Goal: Task Accomplishment & Management: Use online tool/utility

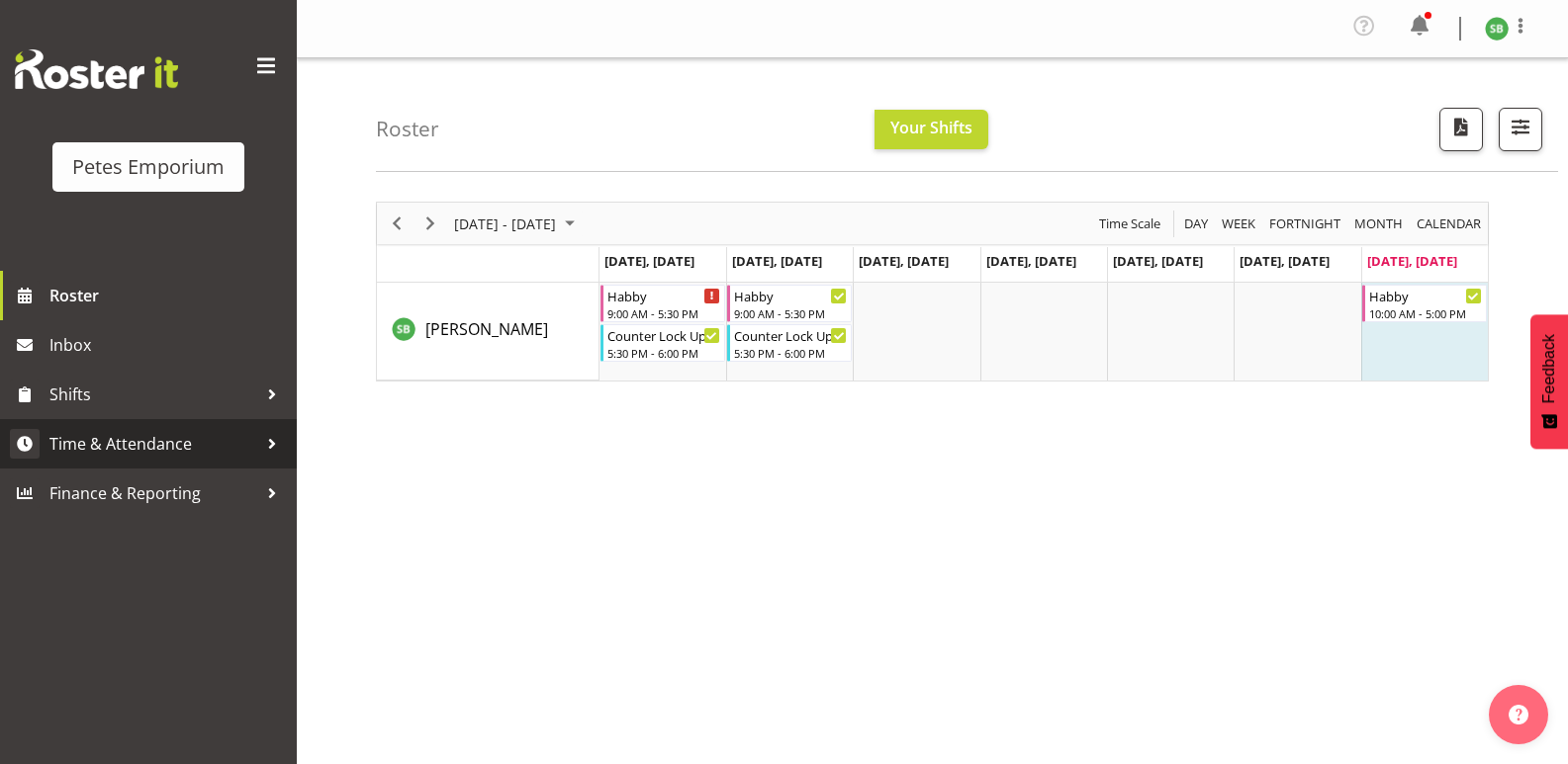
click at [131, 441] on span "Time & Attendance" at bounding box center [153, 444] width 208 height 30
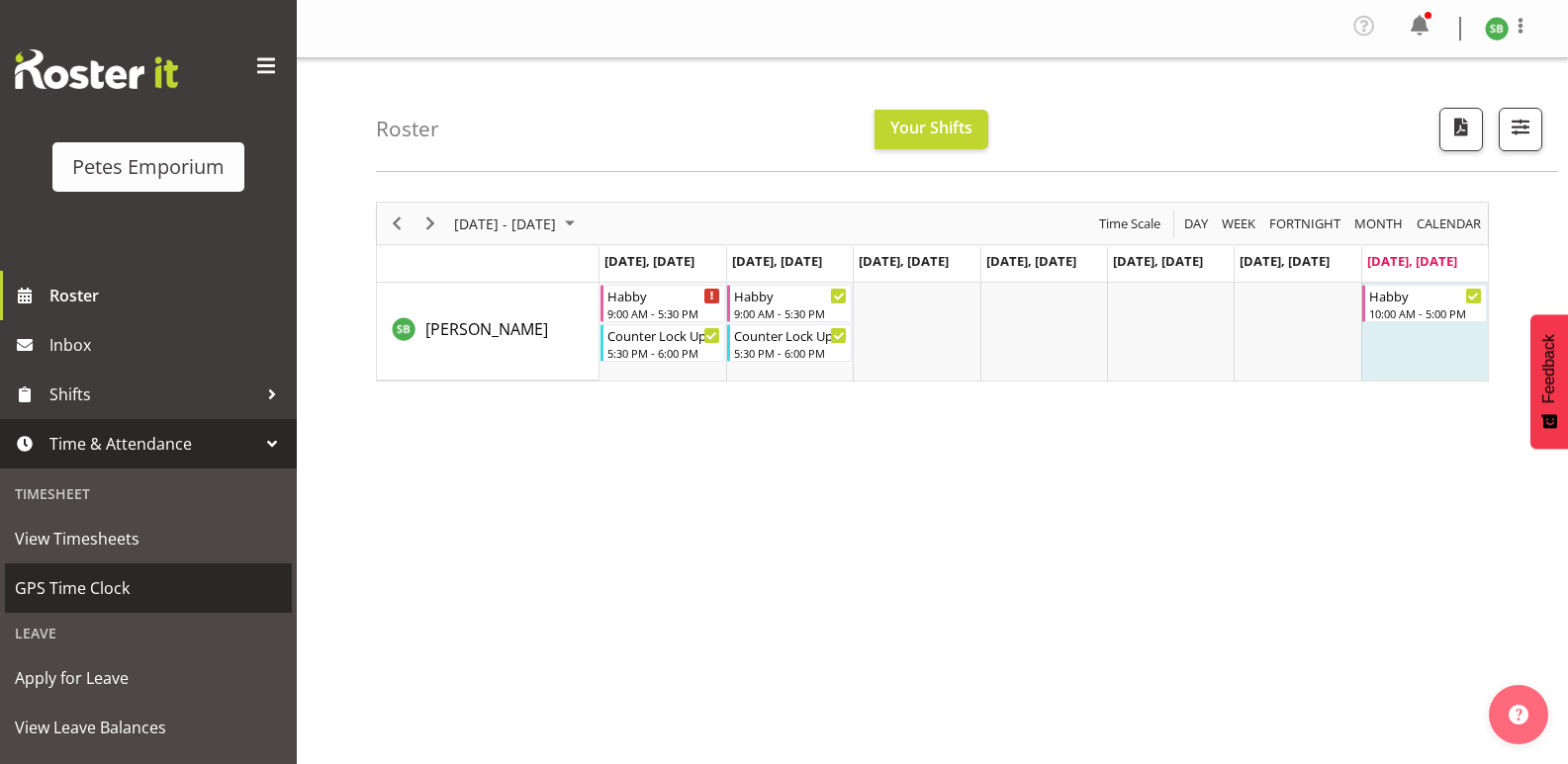
click at [78, 585] on span "GPS Time Clock" at bounding box center [148, 589] width 267 height 30
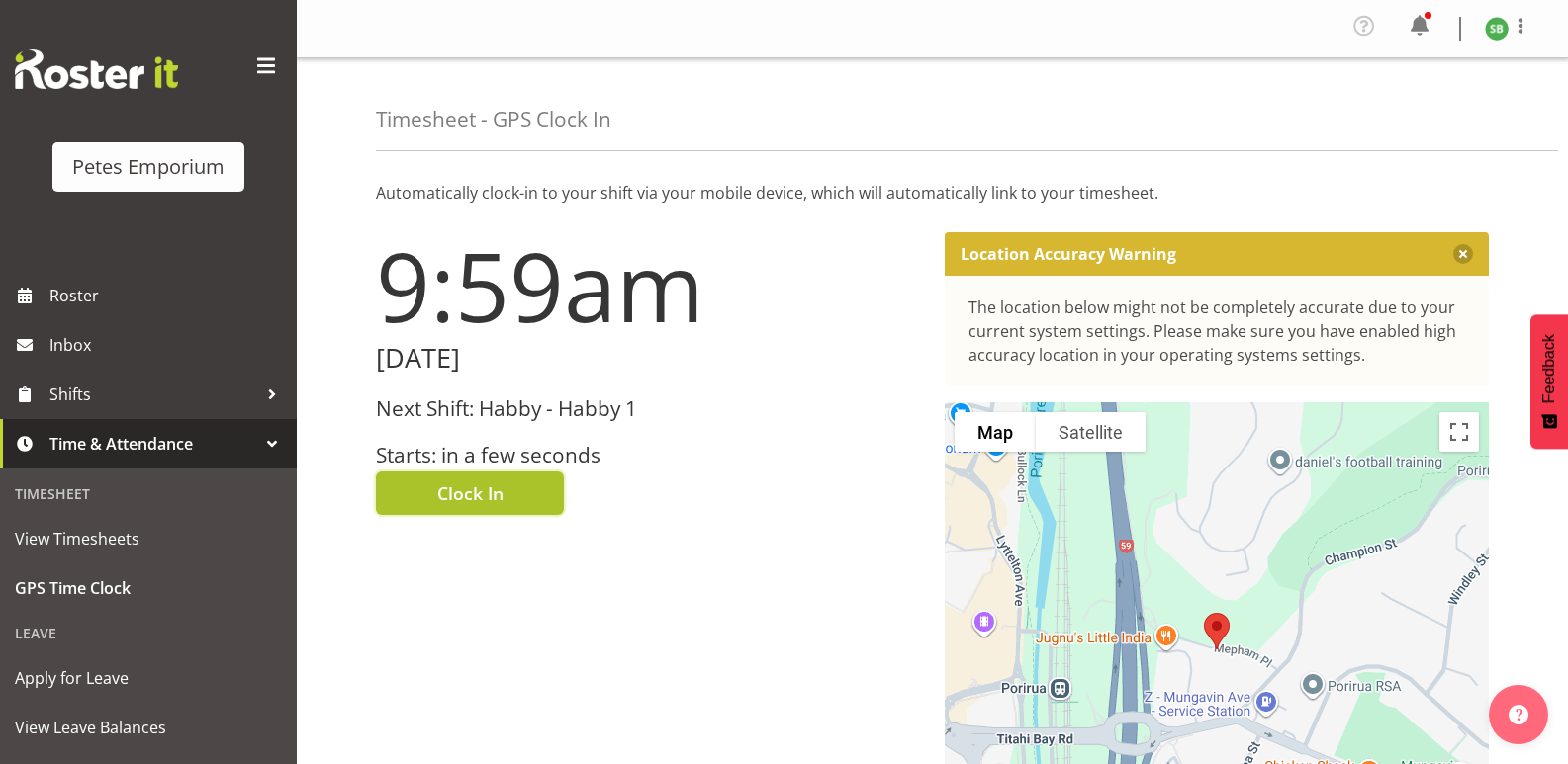
click at [486, 489] on span "Clock In" at bounding box center [470, 494] width 66 height 26
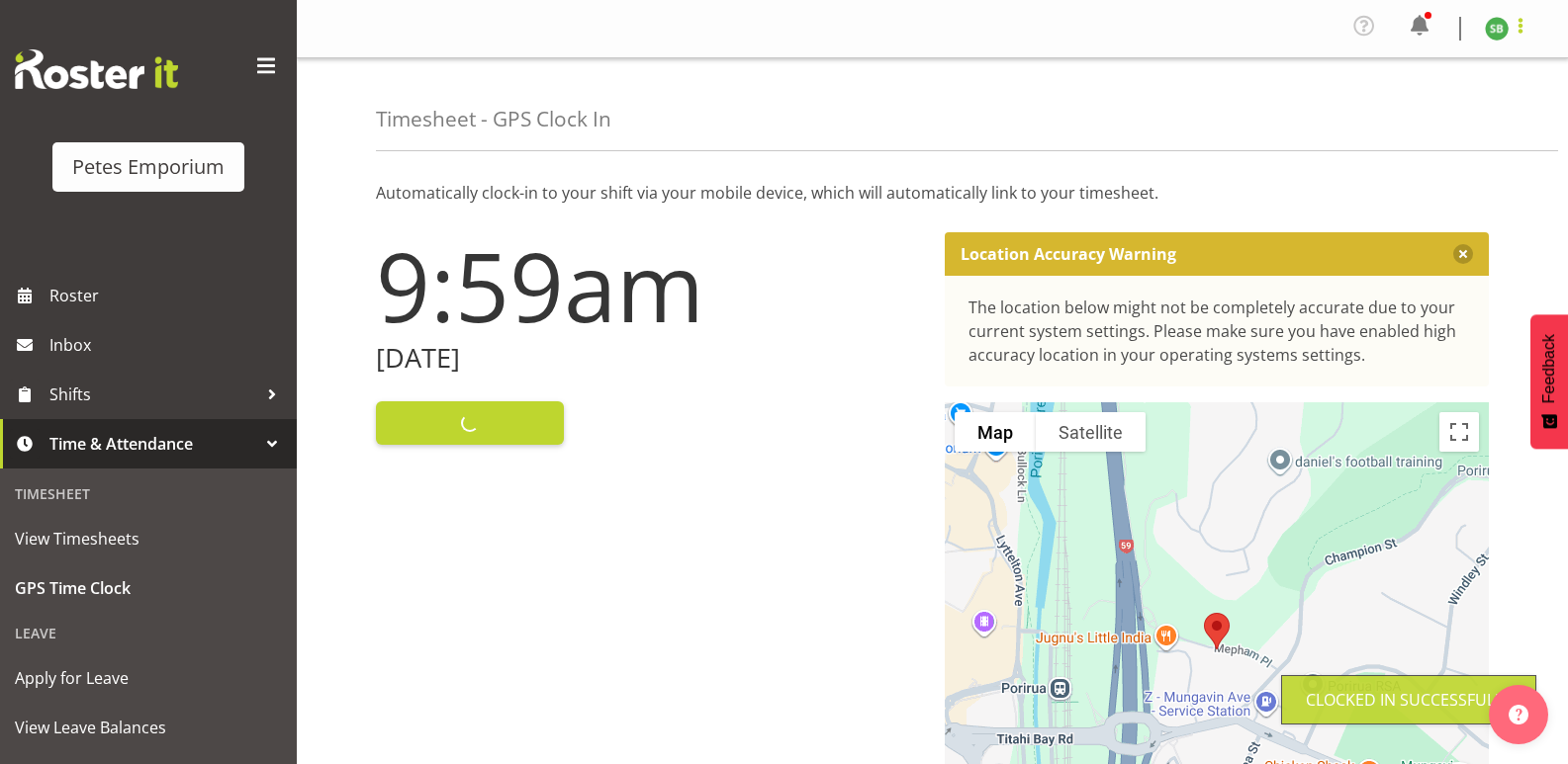
click at [1526, 33] on span at bounding box center [1520, 26] width 24 height 24
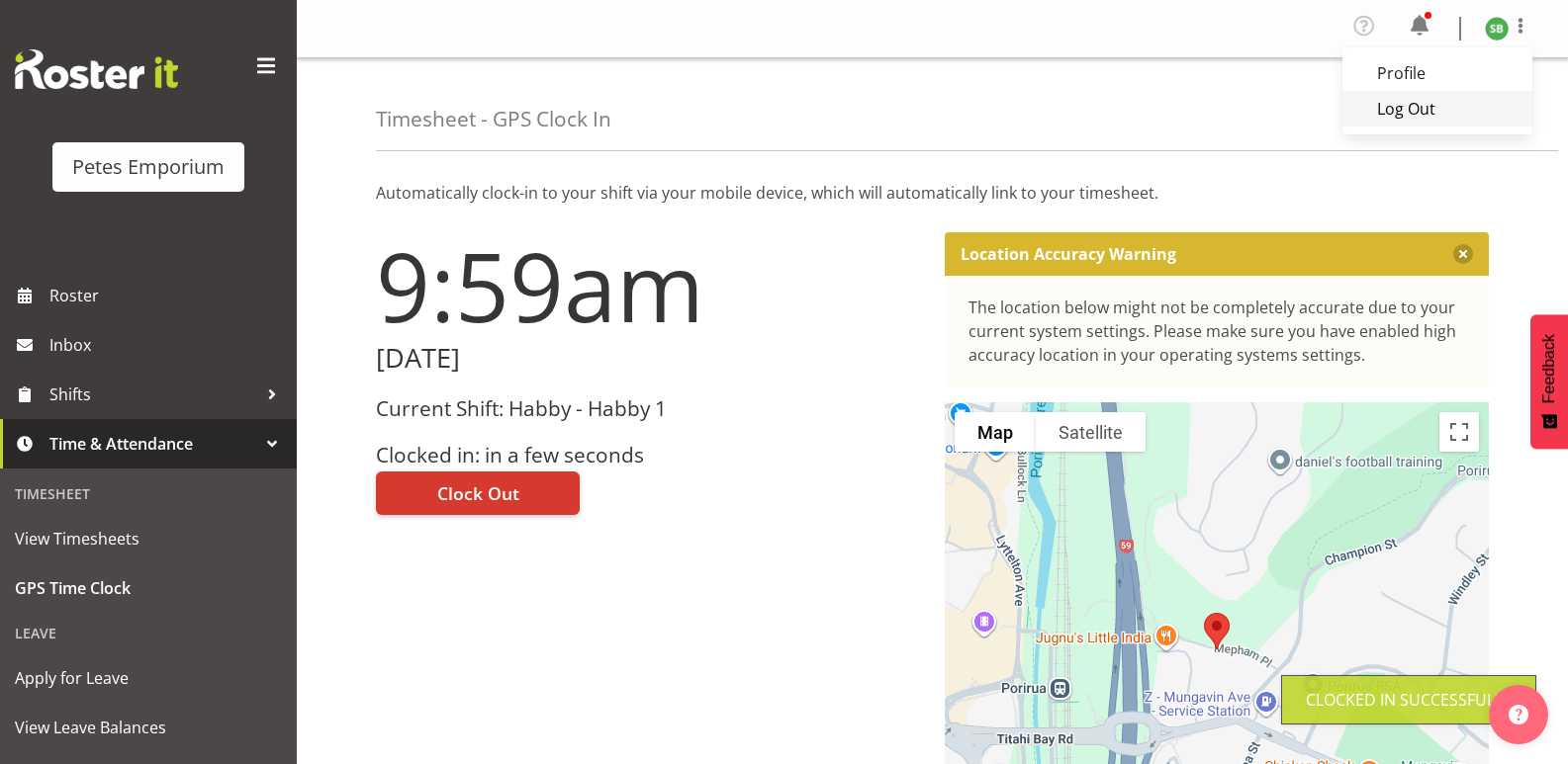
click at [1445, 110] on link "Log Out" at bounding box center [1437, 109] width 190 height 36
